Goal: Transaction & Acquisition: Purchase product/service

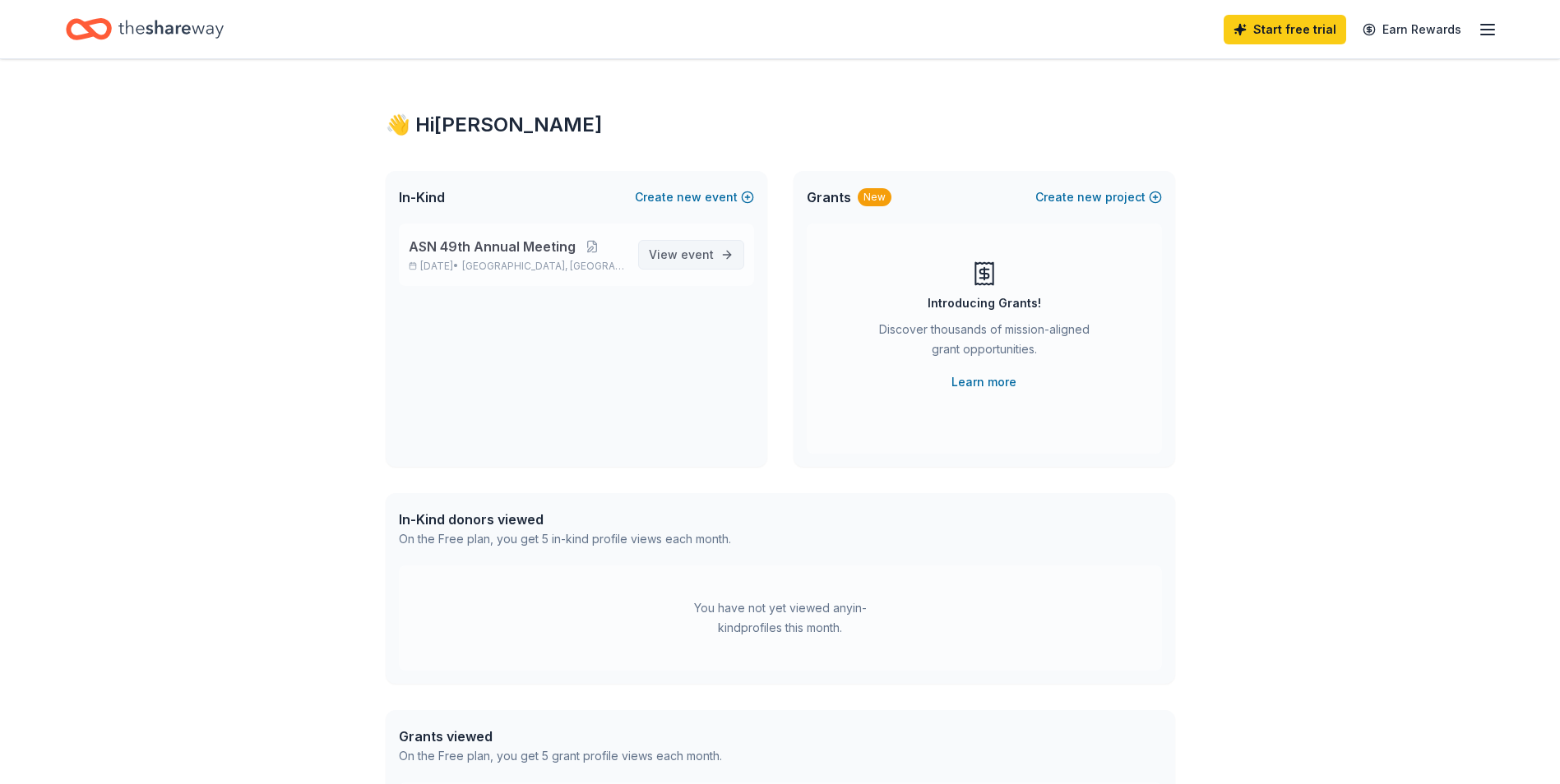
click at [685, 252] on span "event" at bounding box center [697, 254] width 33 height 14
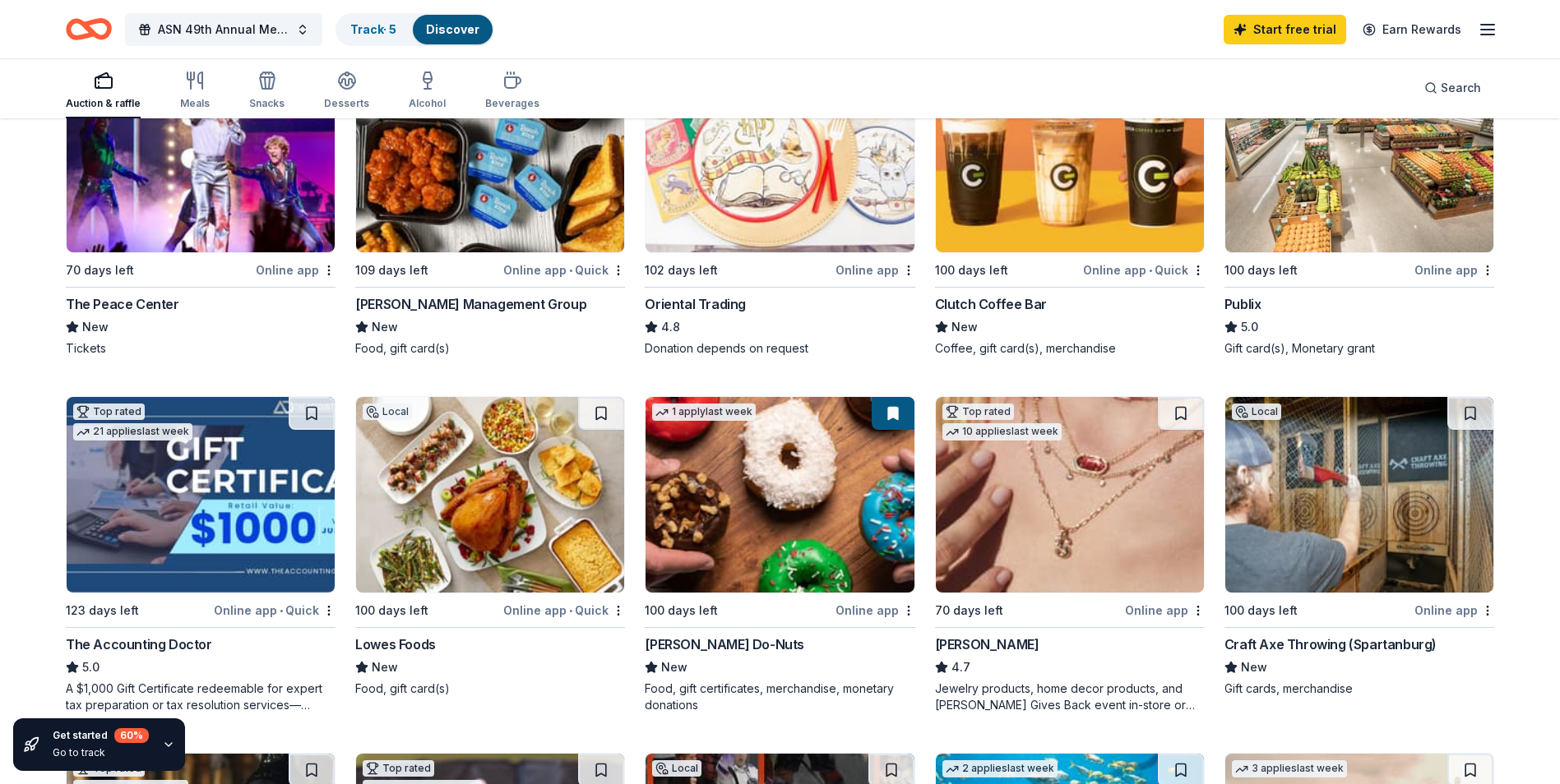
scroll to position [493, 0]
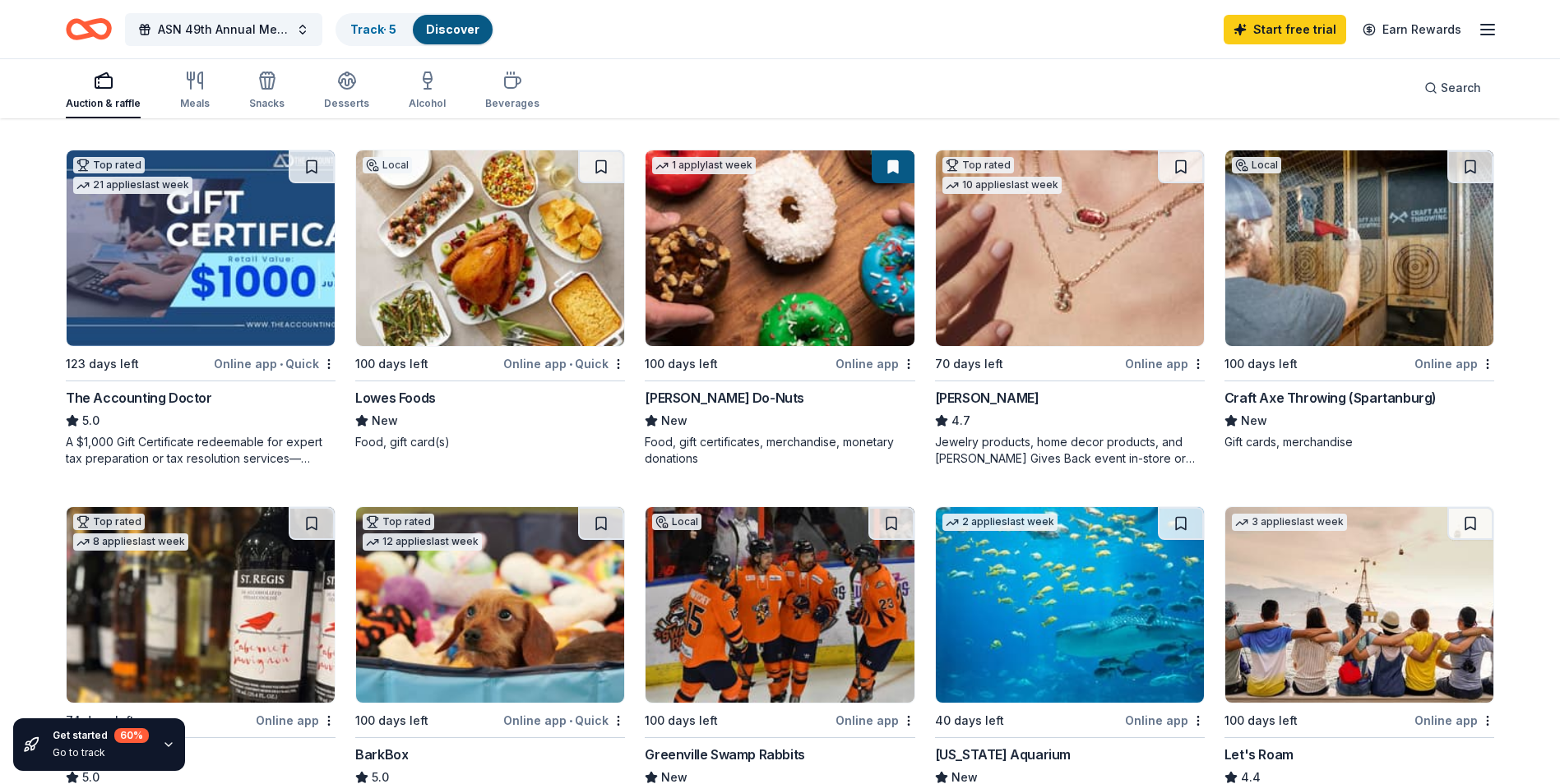
click at [186, 278] on img at bounding box center [200, 248] width 268 height 195
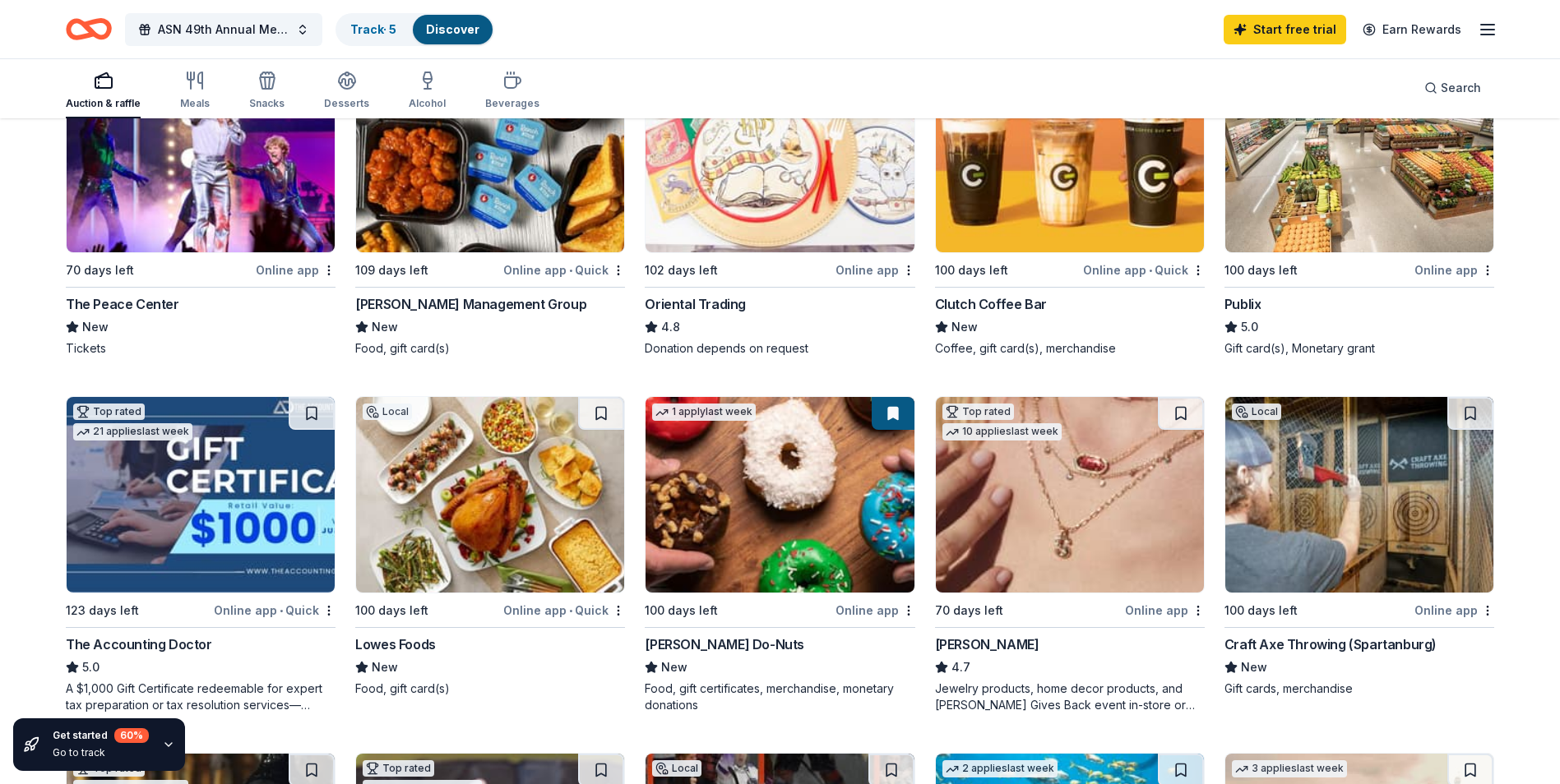
scroll to position [0, 0]
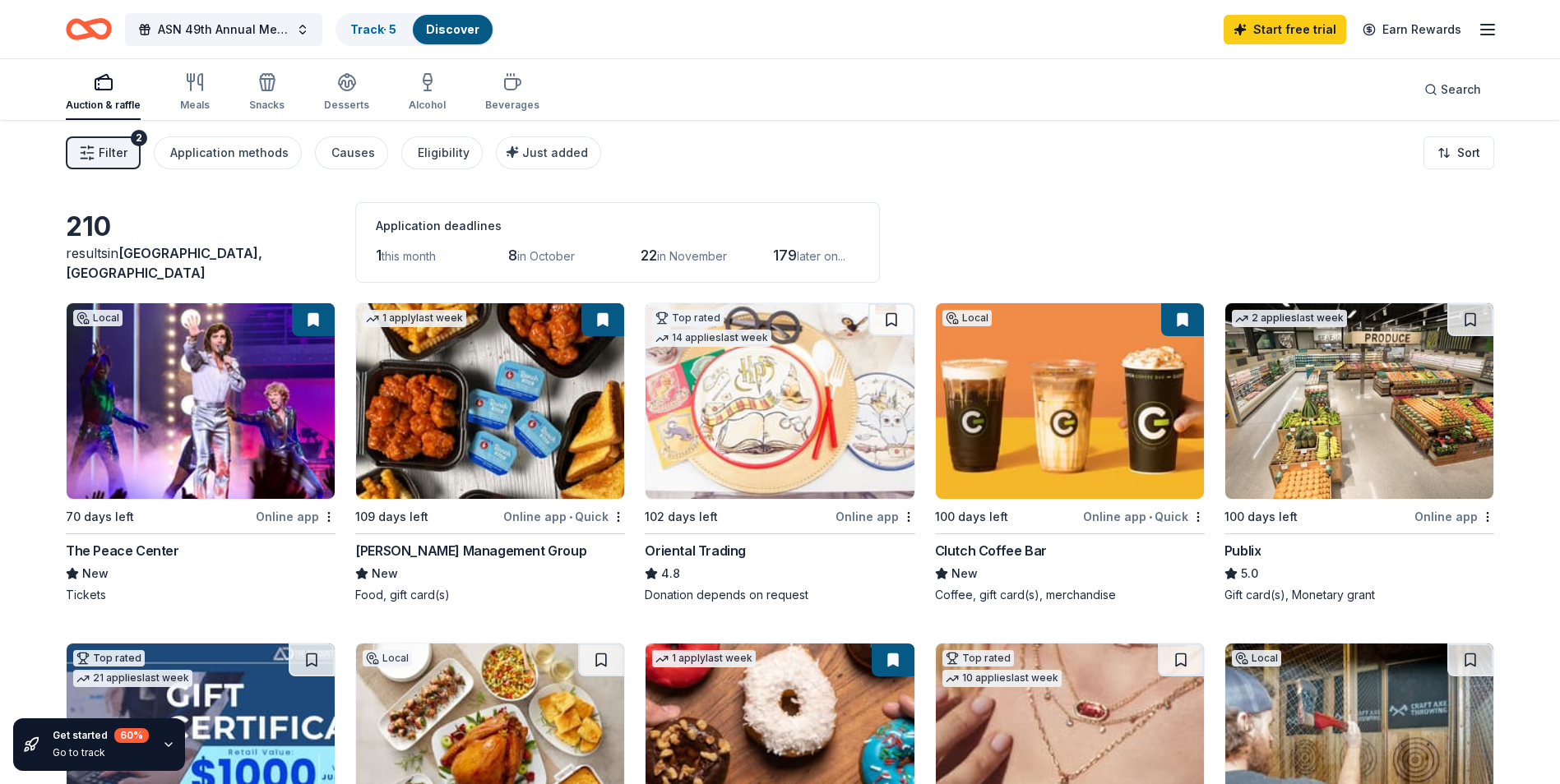
click at [401, 95] on div "Auction & raffle Meals Snacks Desserts Alcohol Beverages" at bounding box center [303, 93] width 474 height 54
click at [428, 102] on div "Alcohol" at bounding box center [426, 105] width 37 height 13
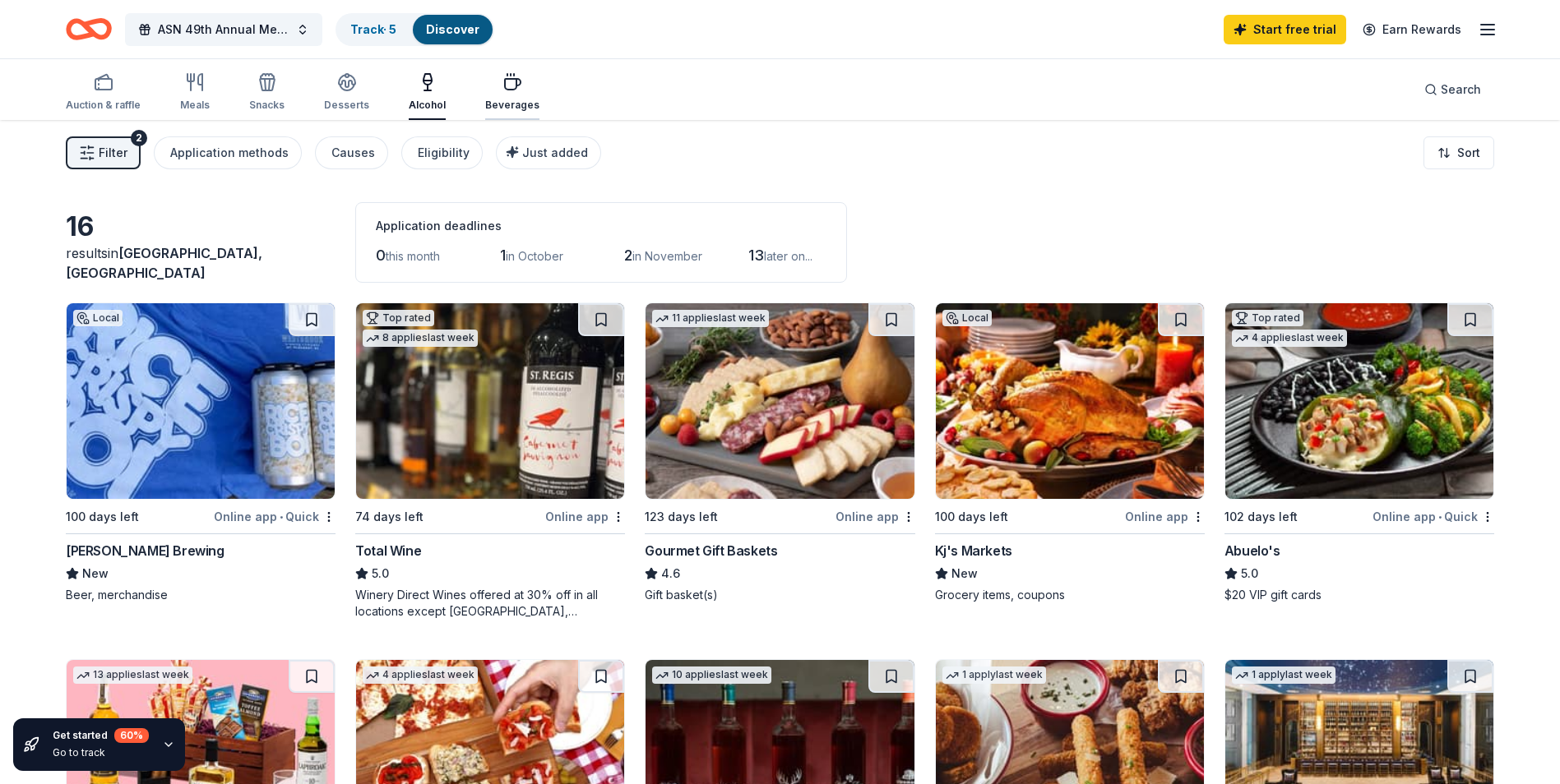
click at [496, 99] on div "Beverages" at bounding box center [512, 105] width 54 height 13
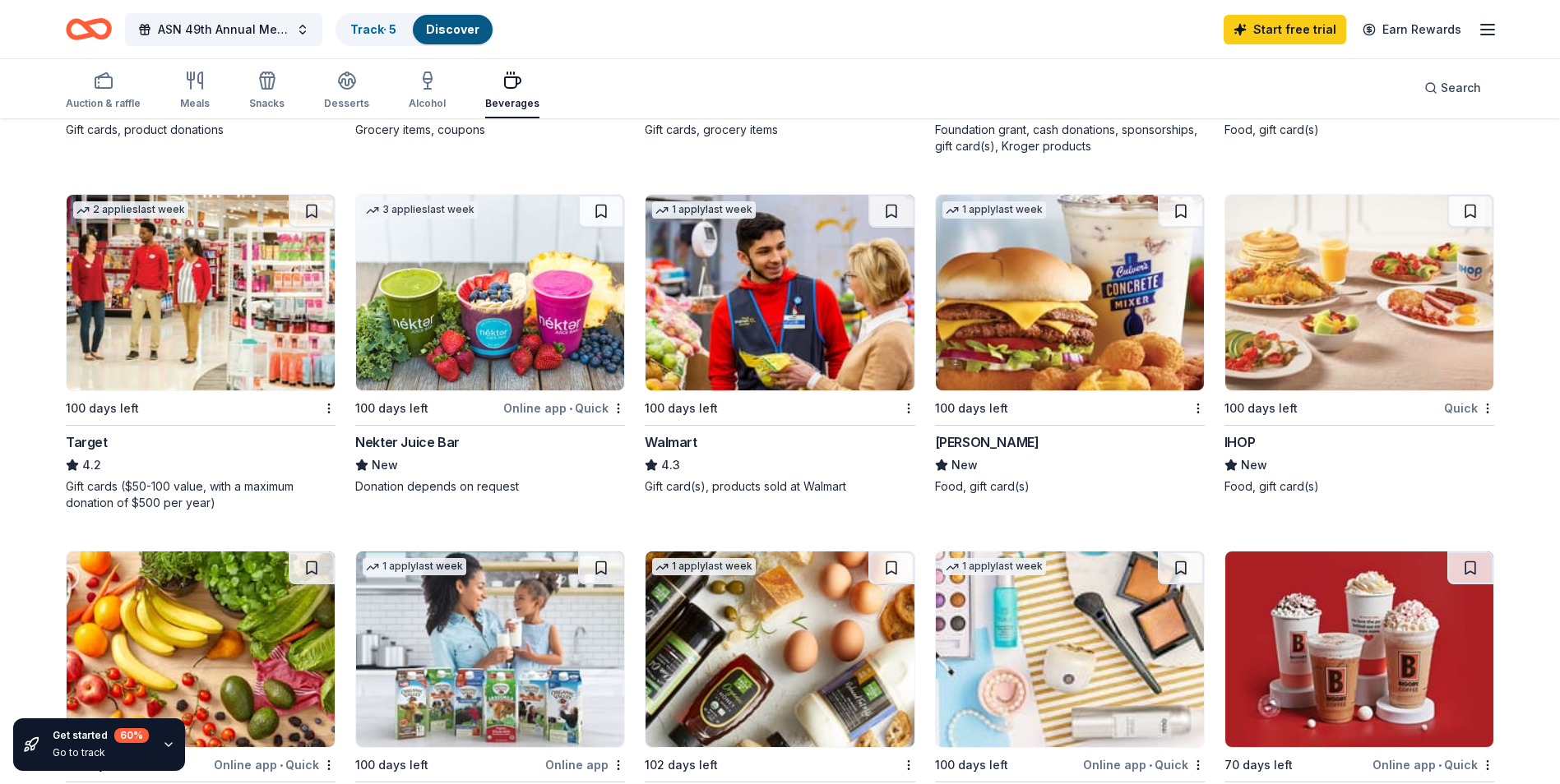
scroll to position [247, 0]
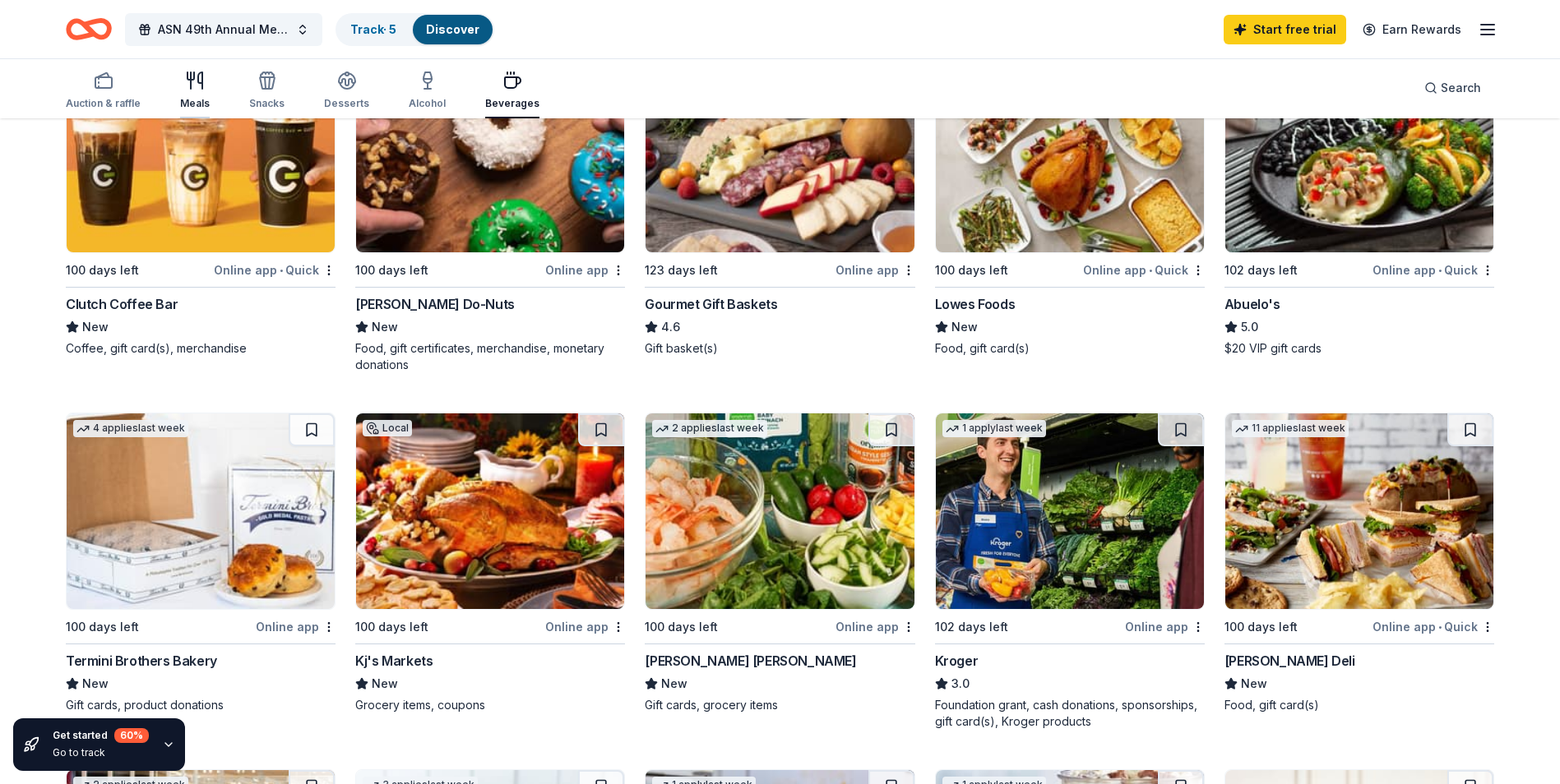
click at [198, 101] on div "Meals" at bounding box center [194, 103] width 30 height 13
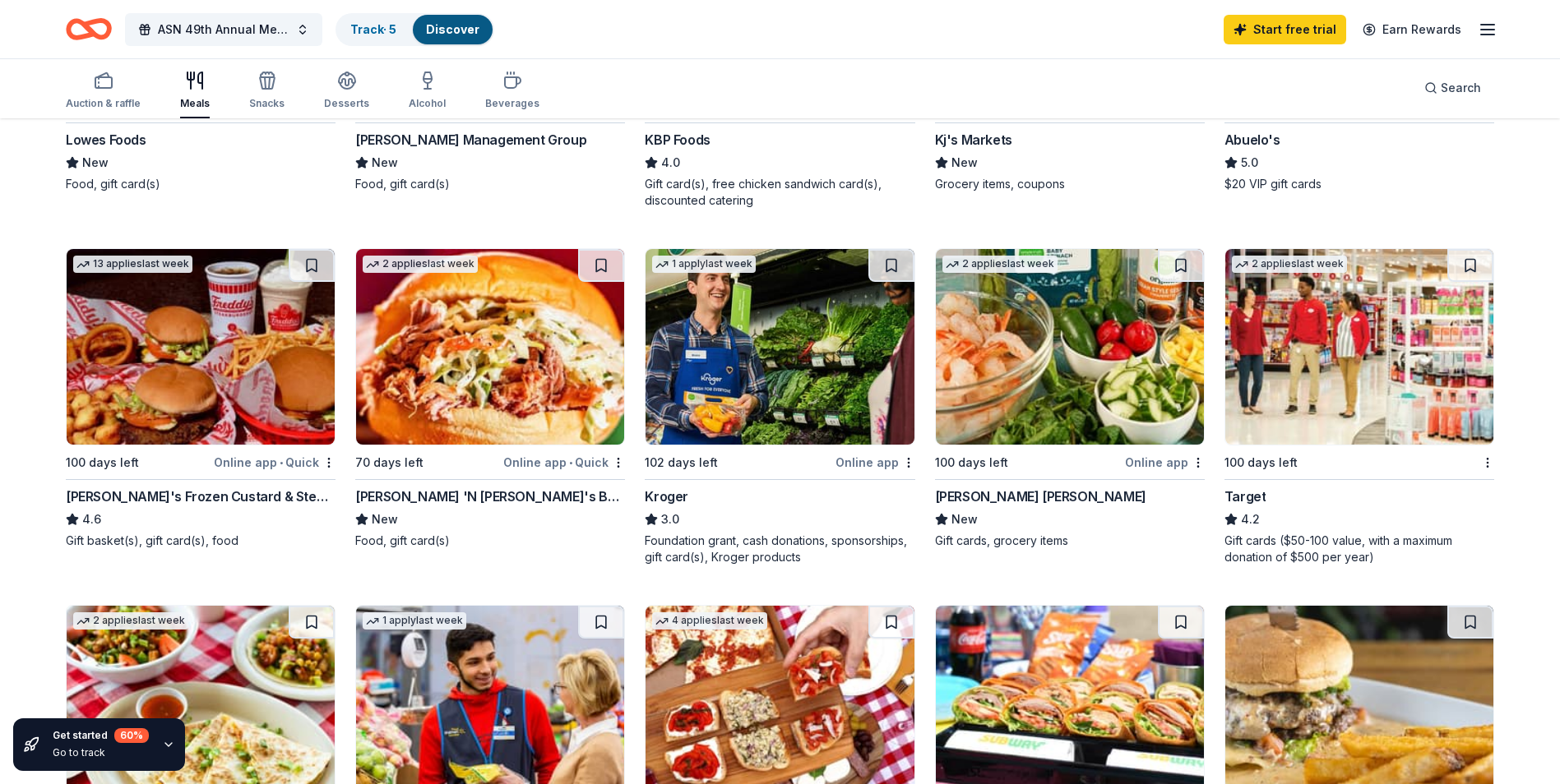
scroll to position [493, 0]
